Goal: Use online tool/utility: Use online tool/utility

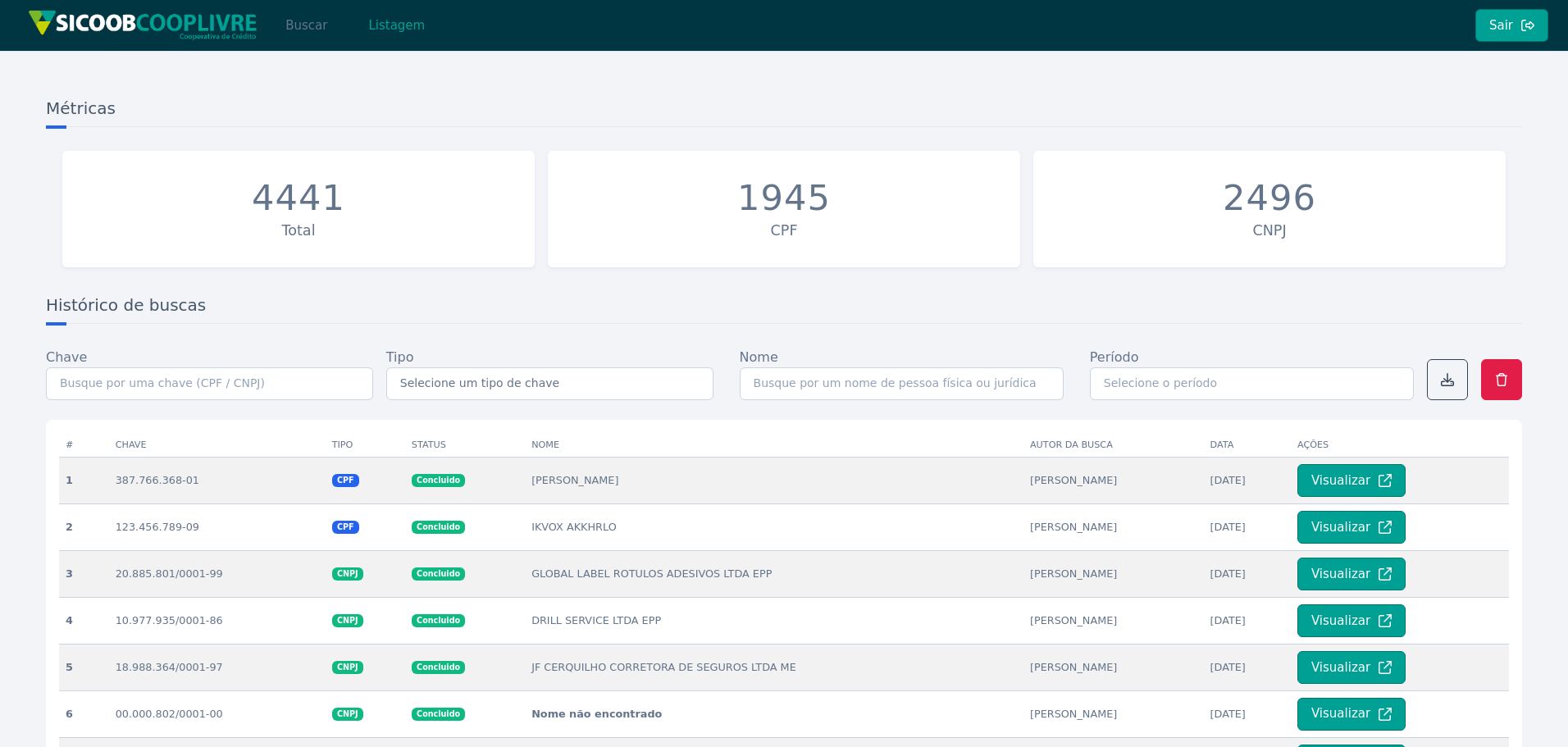
click at [315, 17] on button "Buscar" at bounding box center [306, 25] width 70 height 33
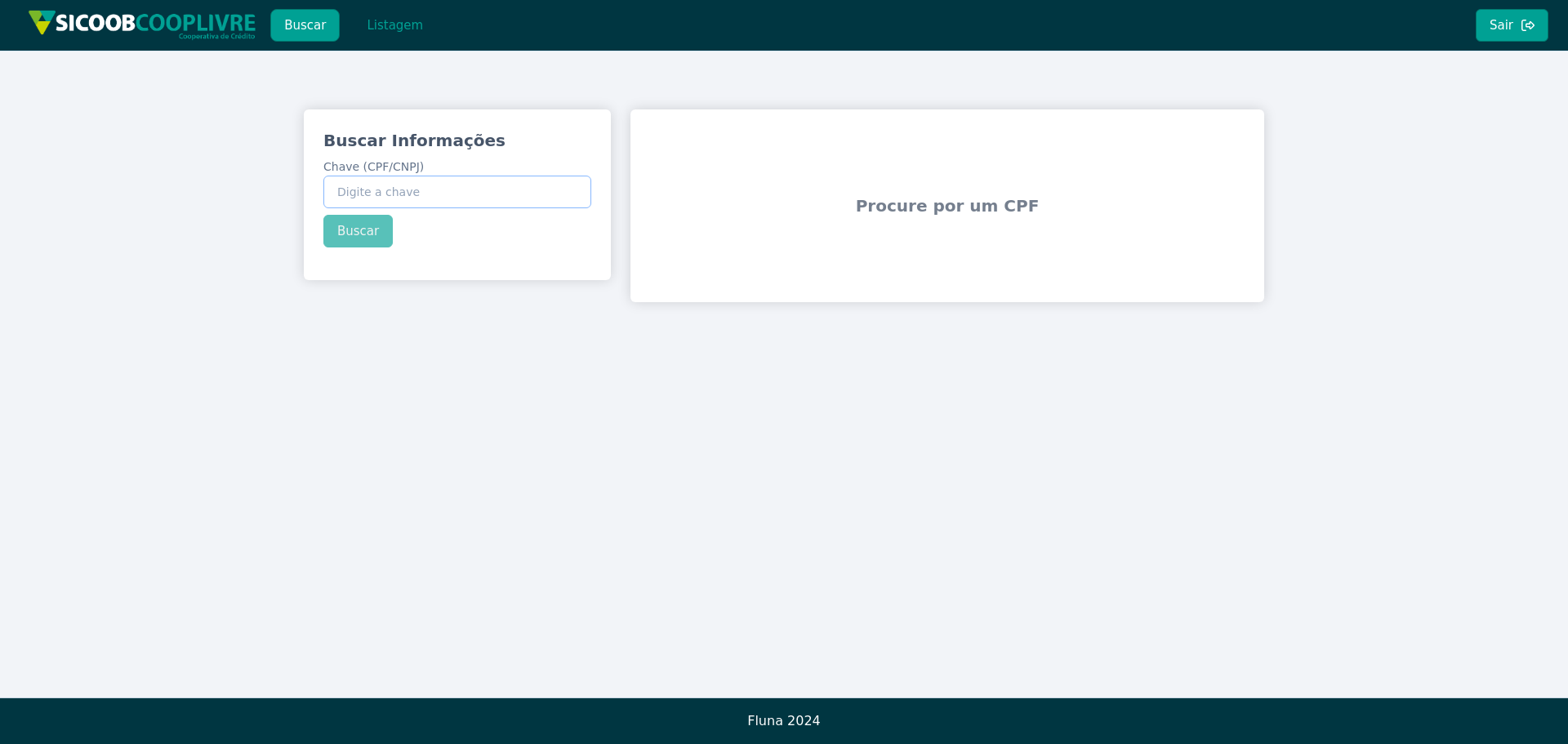
click at [482, 179] on input "Chave (CPF/CNPJ)" at bounding box center [457, 192] width 268 height 33
paste input "20.980.424/0001-77"
type input "20.980.424/0001-77"
click at [344, 232] on div "Buscar Informações Chave (CPF/CNPJ) 20.980.424/0001-77 Buscar" at bounding box center [458, 188] width 307 height 157
click at [354, 234] on button "Buscar" at bounding box center [358, 231] width 70 height 33
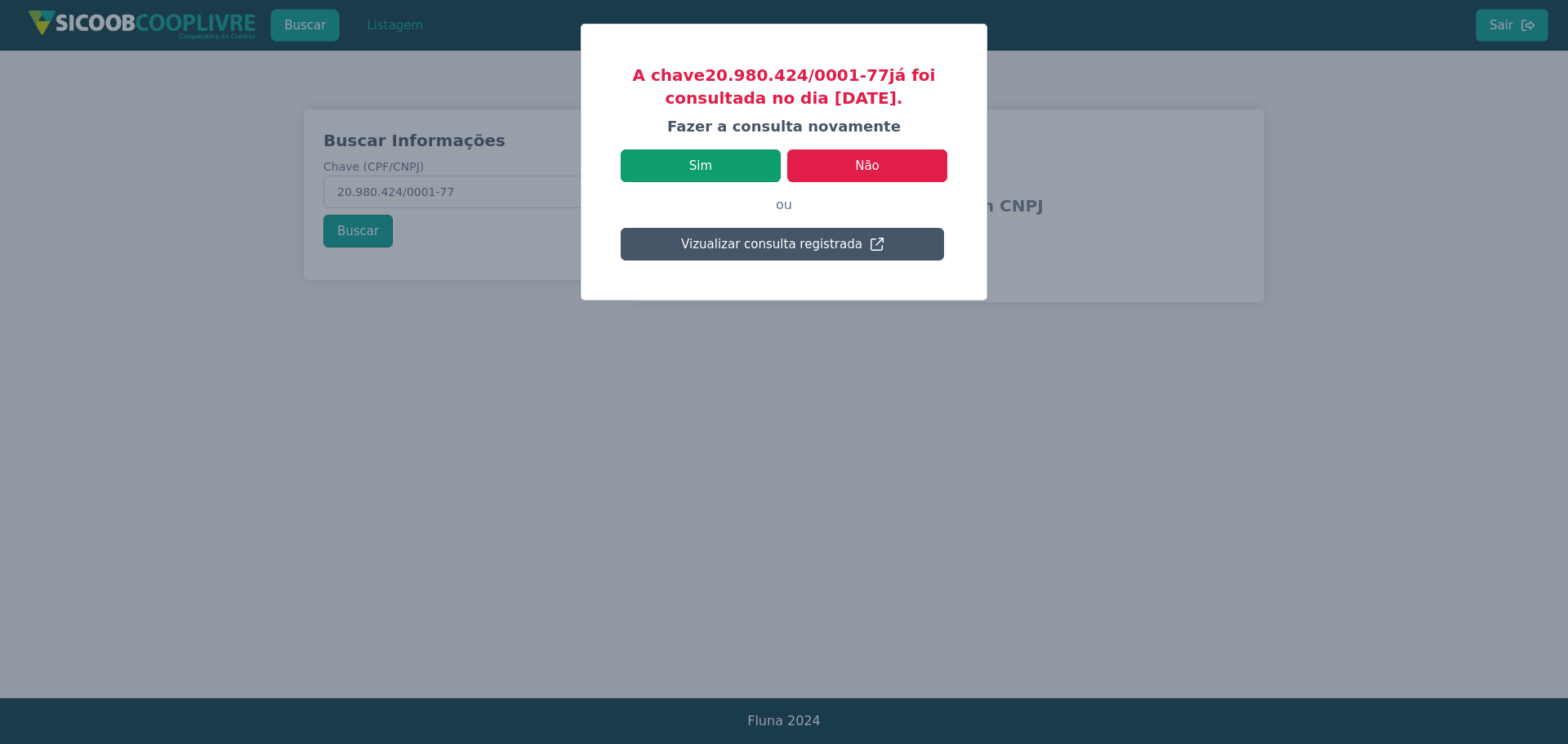
click at [716, 161] on button "Sim" at bounding box center [701, 165] width 160 height 33
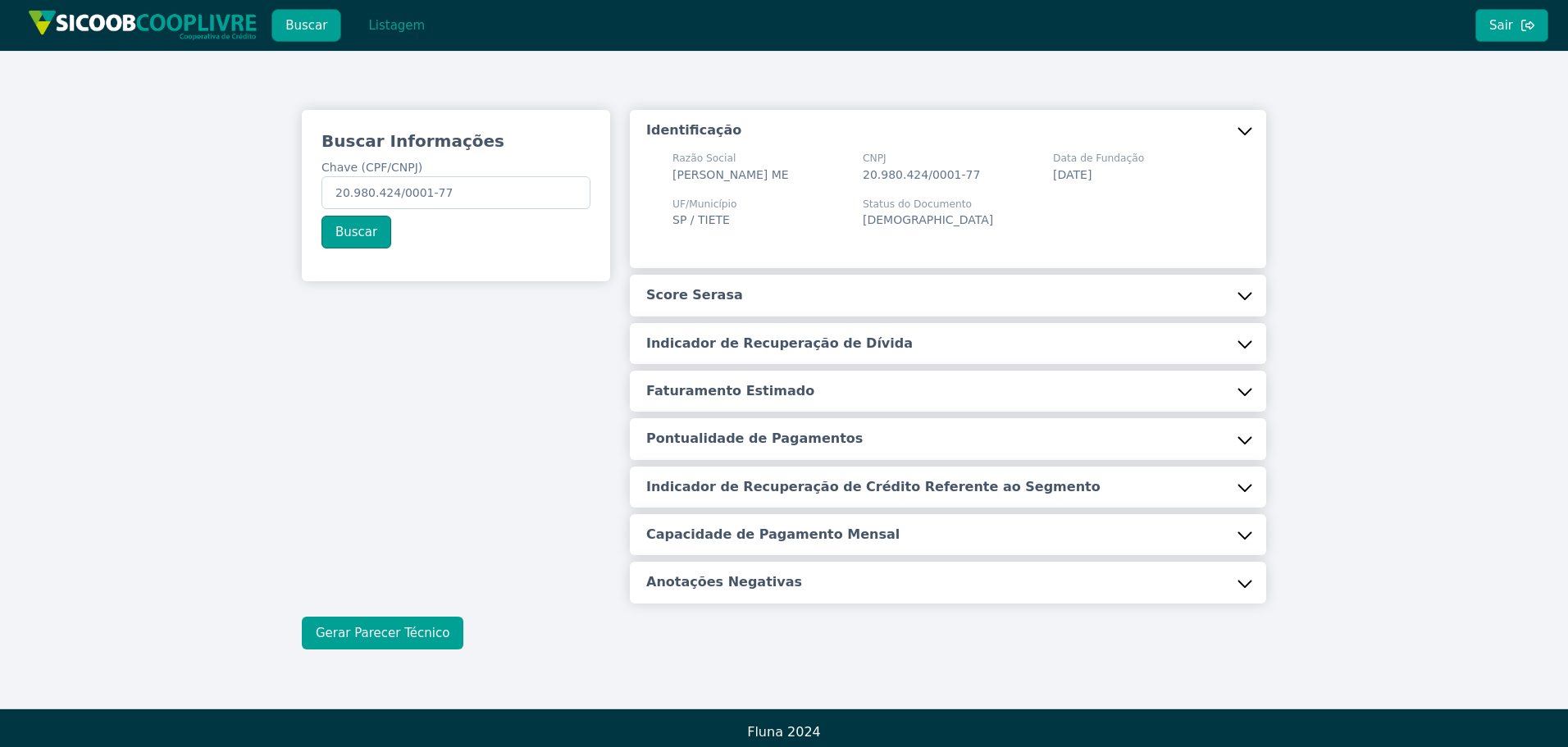
click at [343, 642] on button "Gerar Parecer Técnico" at bounding box center [382, 633] width 161 height 33
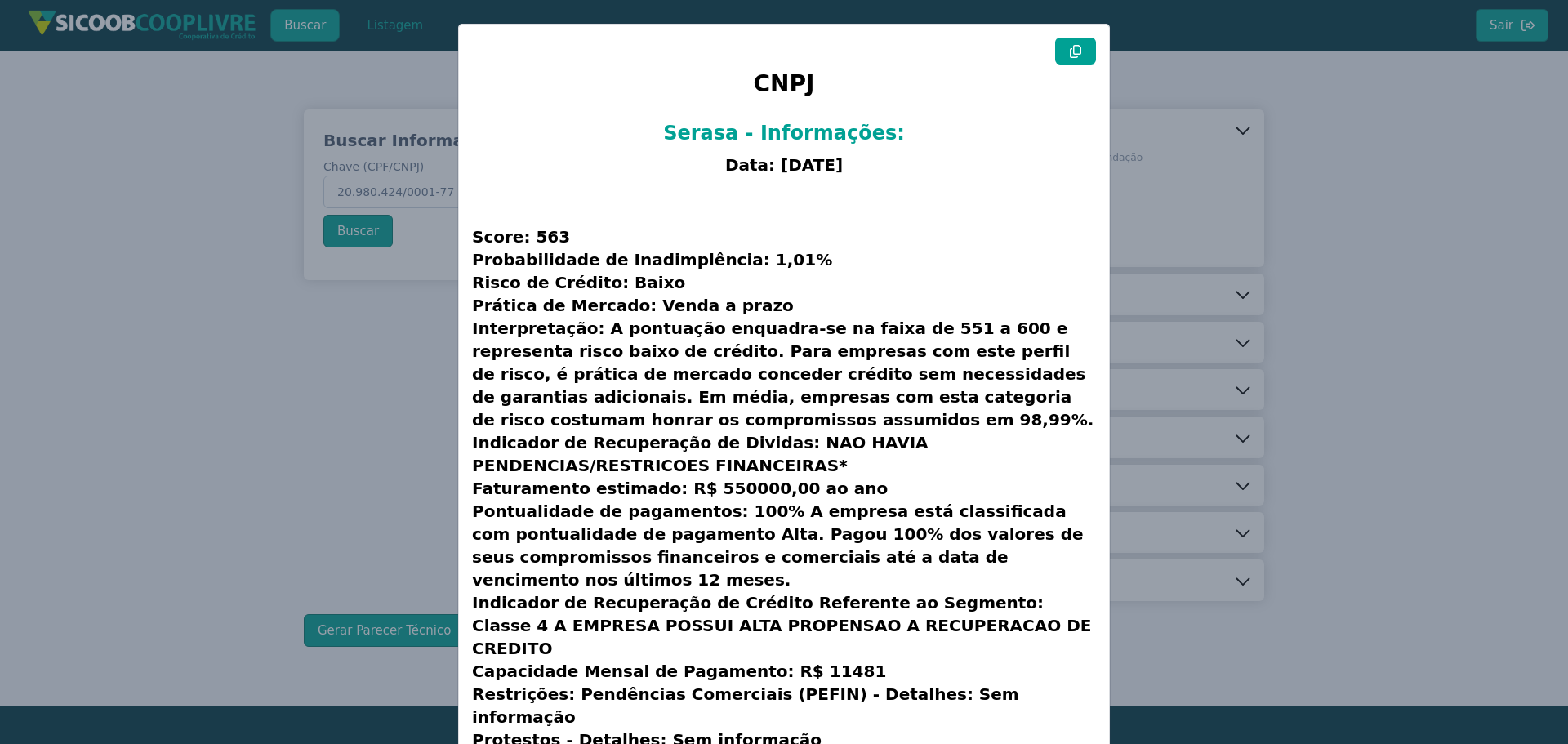
click at [1062, 55] on button at bounding box center [1076, 51] width 41 height 27
drag, startPoint x: 217, startPoint y: 385, endPoint x: 212, endPoint y: 376, distance: 10.3
click at [215, 385] on modal-container "CNPJ Serasa - Informações: Data: [DATE] Score: 563 Probabilidade de Inadimplênc…" at bounding box center [784, 372] width 1568 height 744
